Goal: Transaction & Acquisition: Purchase product/service

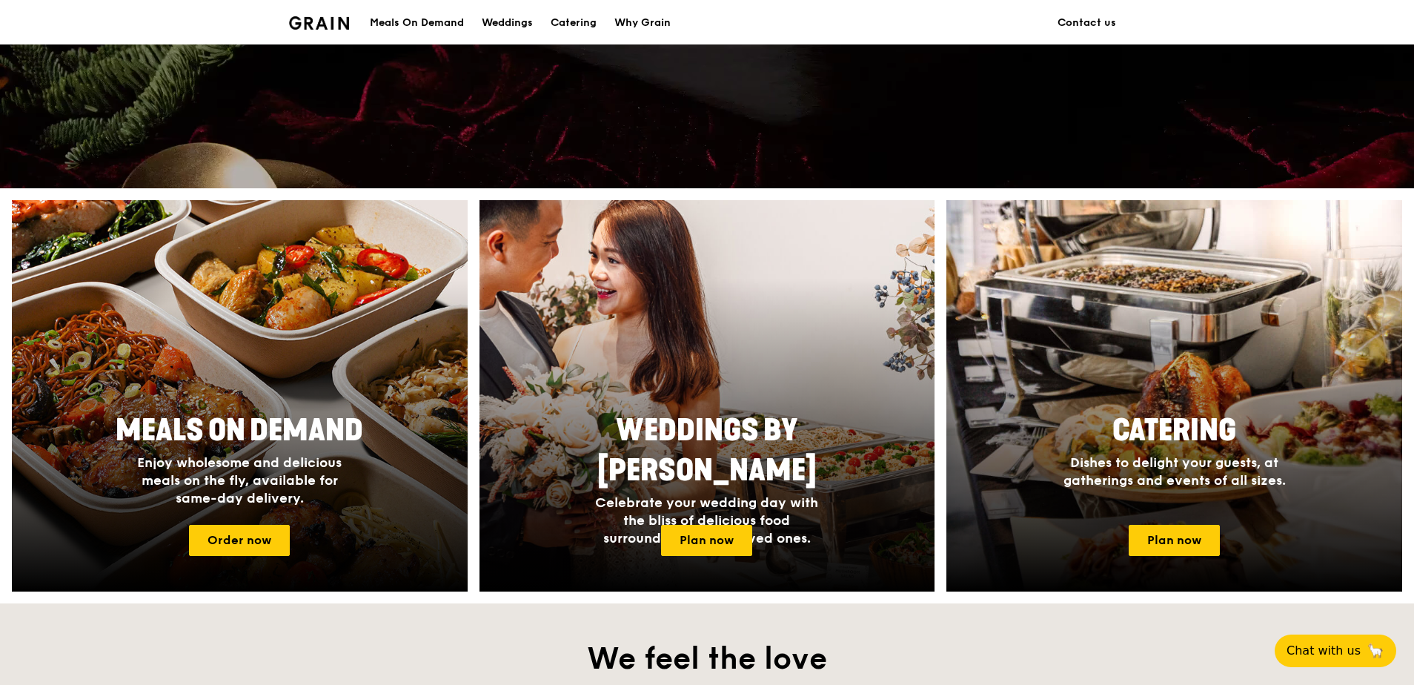
scroll to position [445, 0]
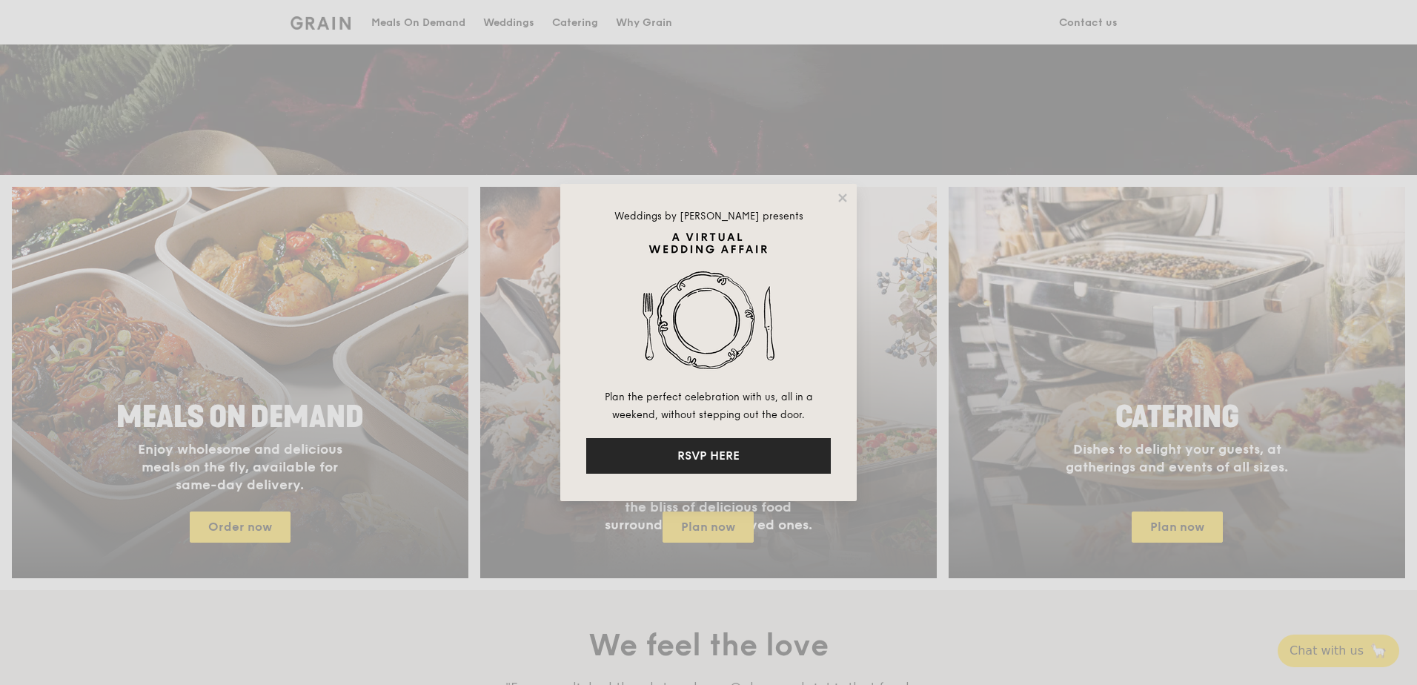
click at [745, 443] on button "RSVP HERE" at bounding box center [708, 456] width 245 height 36
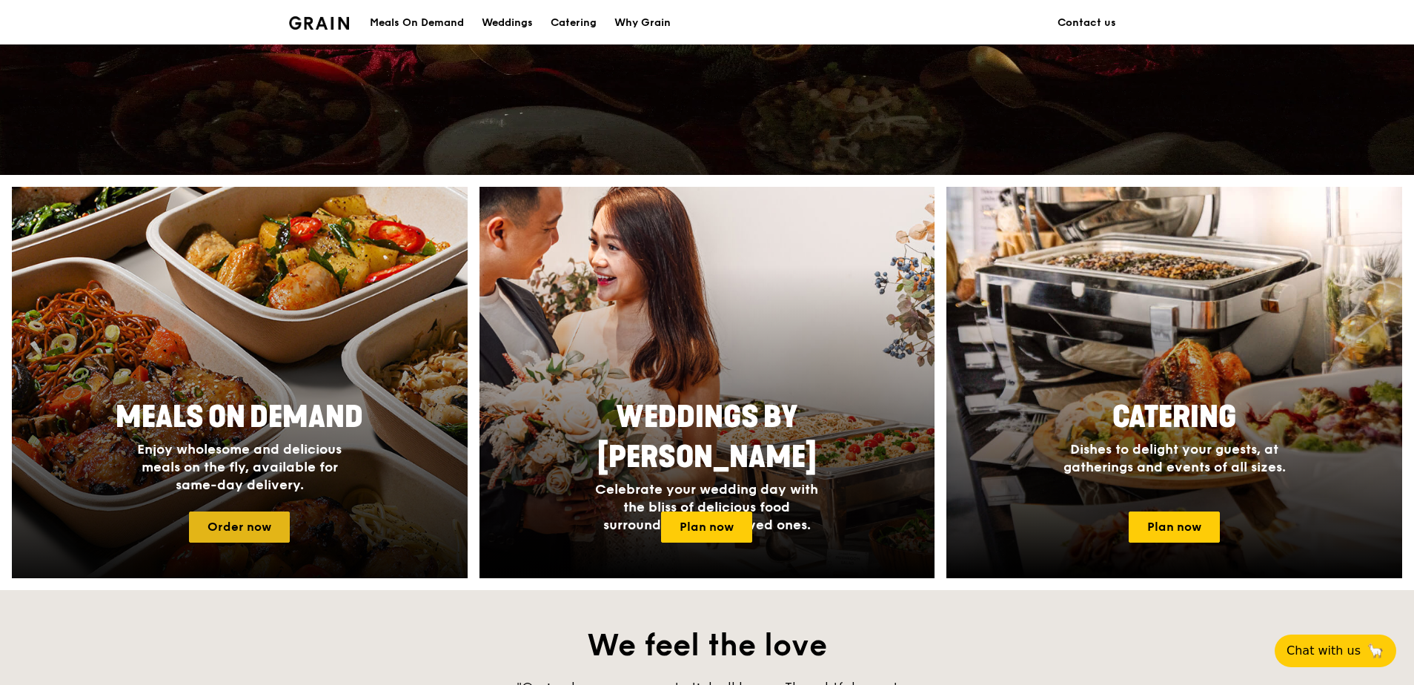
click at [248, 535] on link "Order now" at bounding box center [239, 526] width 101 height 31
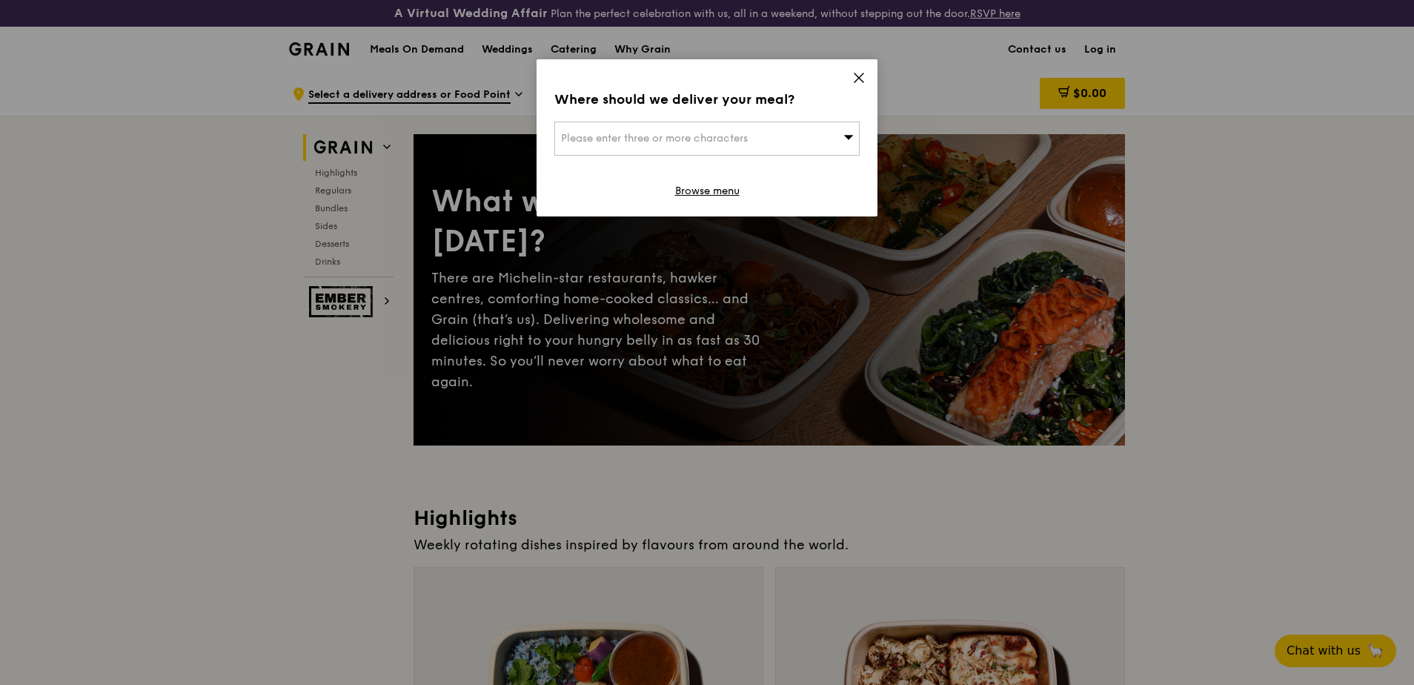
click at [831, 131] on div "Please enter three or more characters" at bounding box center [706, 139] width 305 height 34
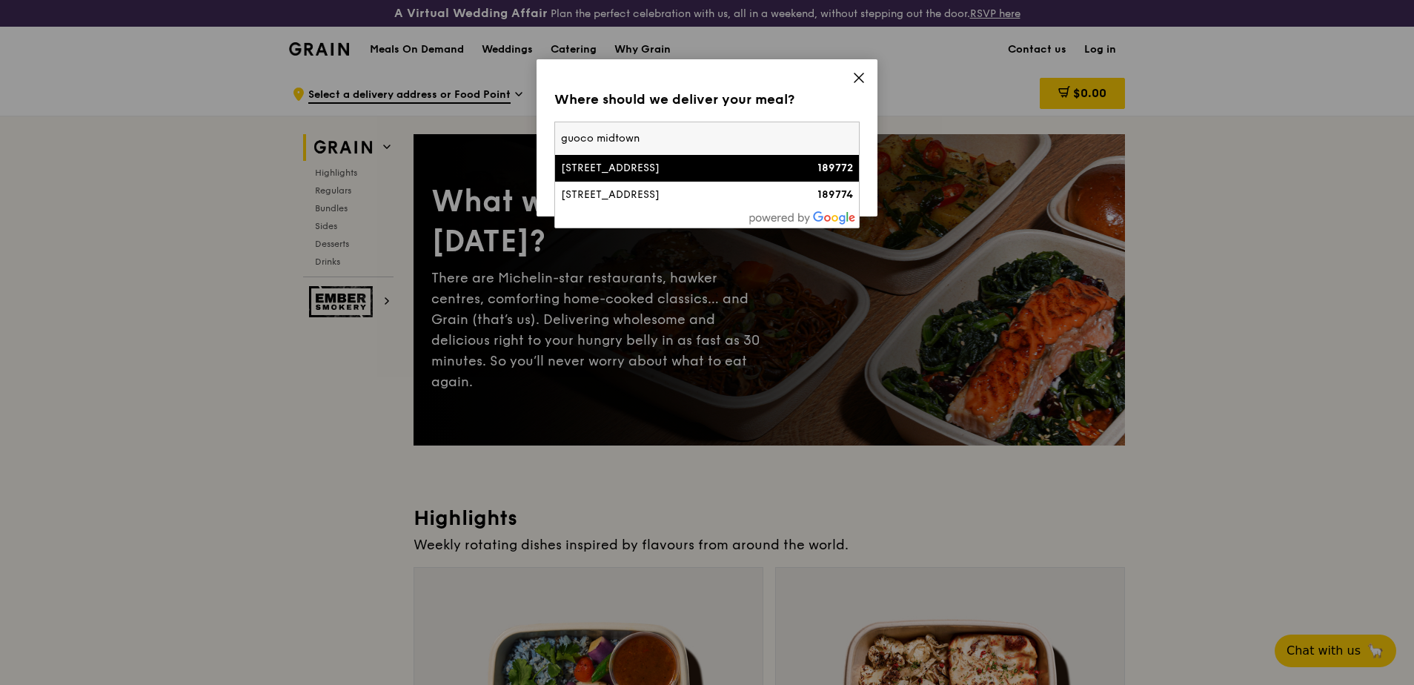
type input "guoco midtown"
click at [725, 175] on div "[STREET_ADDRESS]" at bounding box center [670, 168] width 219 height 15
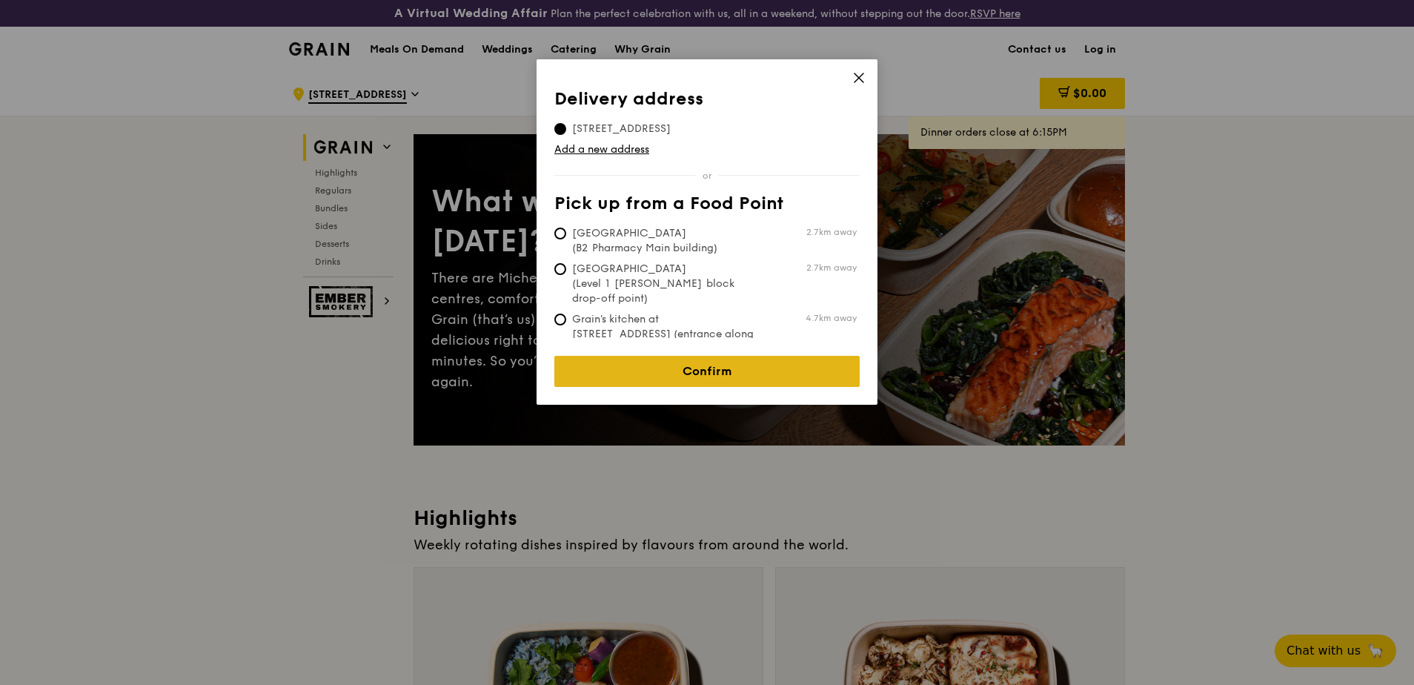
click at [736, 356] on link "Confirm" at bounding box center [706, 371] width 305 height 31
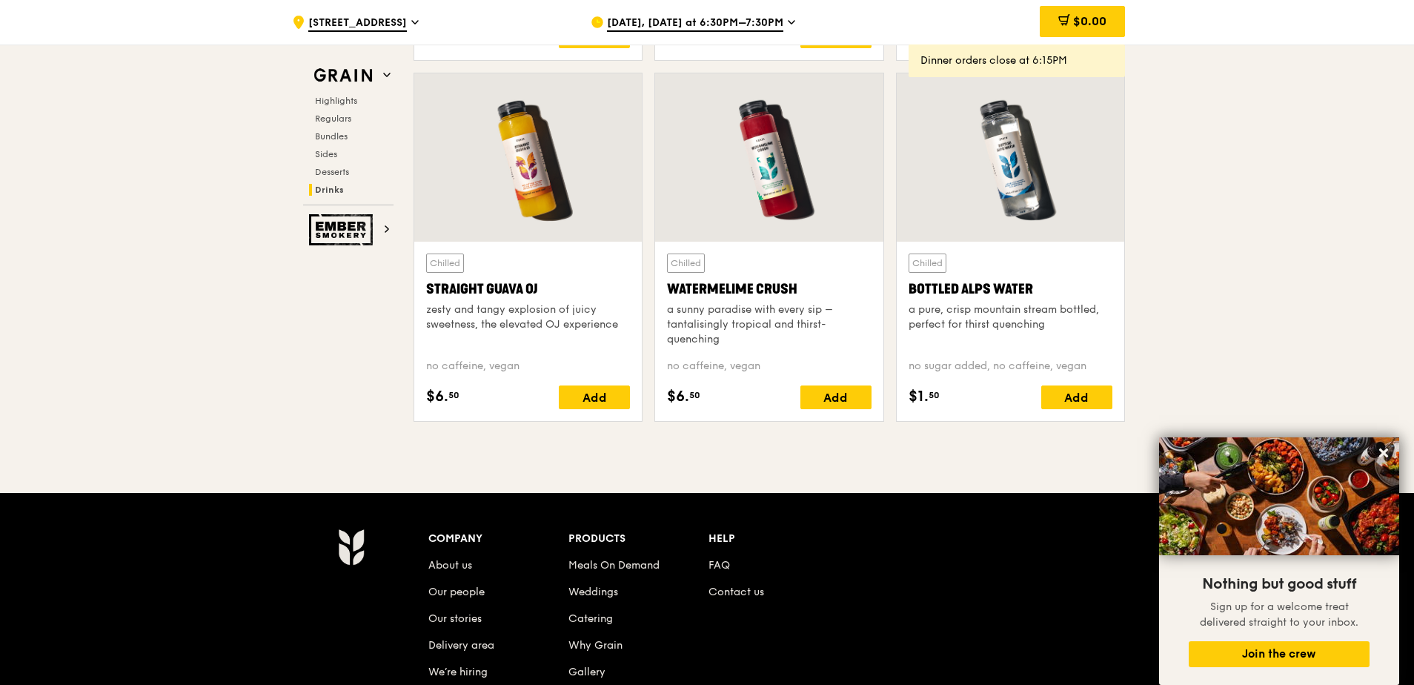
scroll to position [5915, 0]
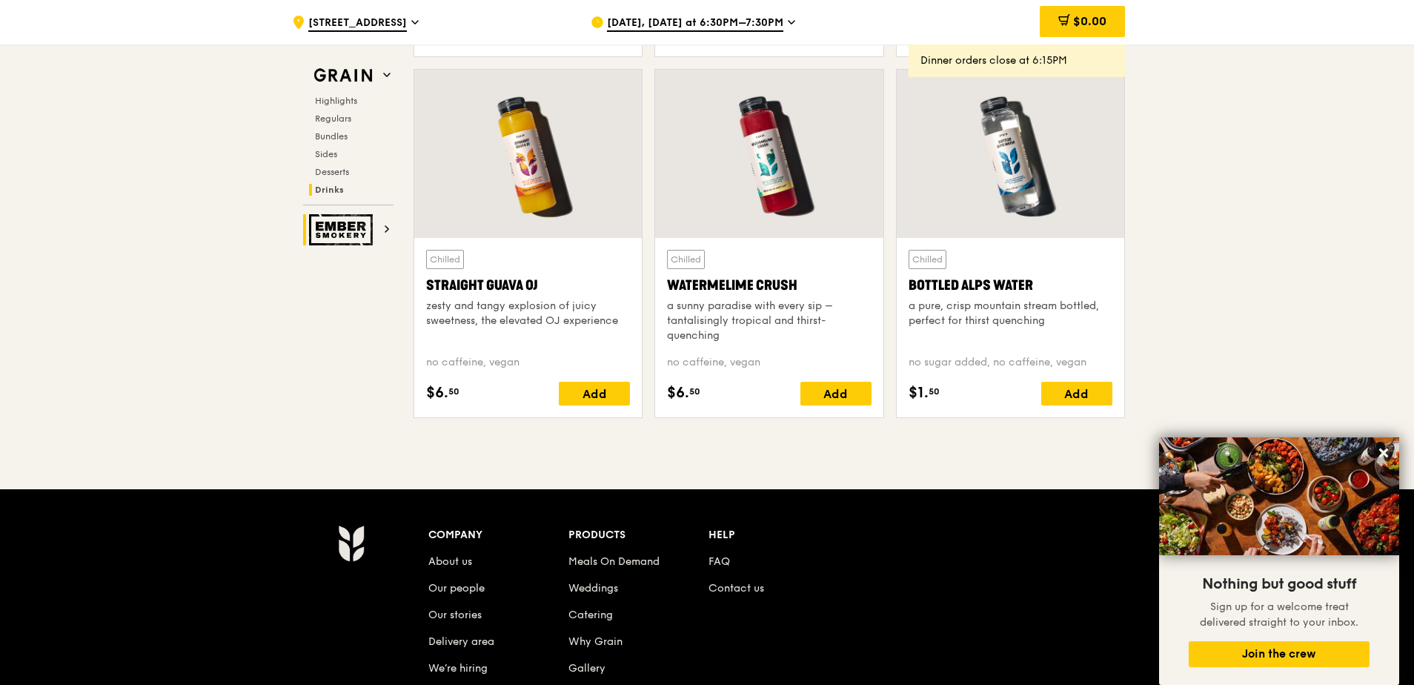
click at [345, 232] on img at bounding box center [343, 229] width 68 height 31
